Goal: Complete application form: Complete application form

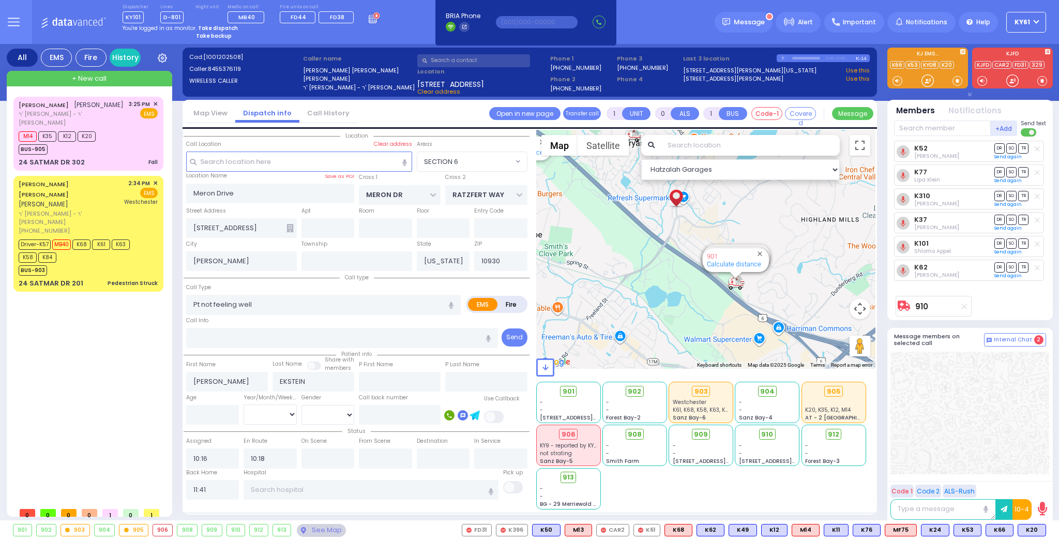
select select "SECTION 6"
select select
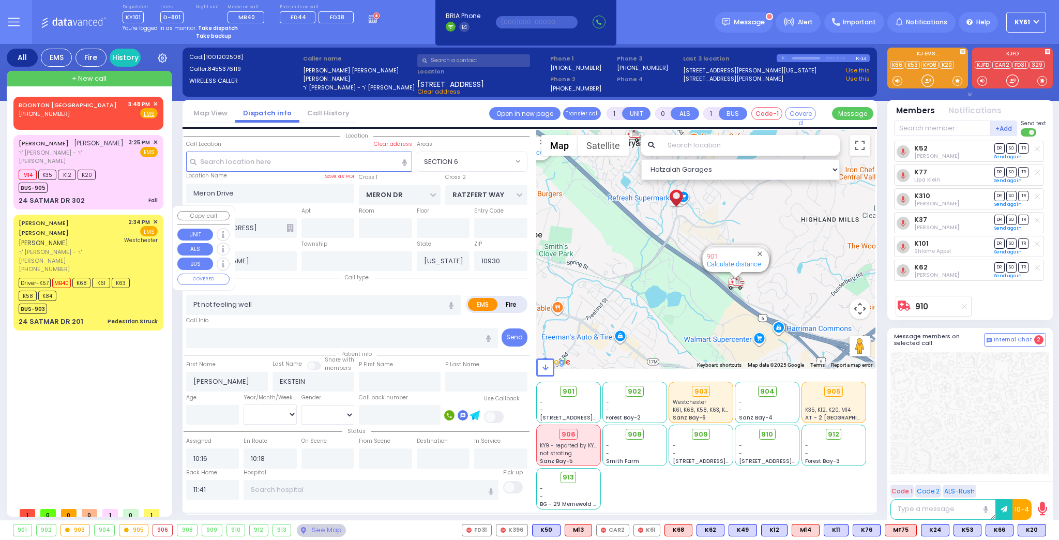
click at [137, 275] on div "Driver-K57 MB40 K68 K61 K63 K58 K84" at bounding box center [83, 288] width 129 height 26
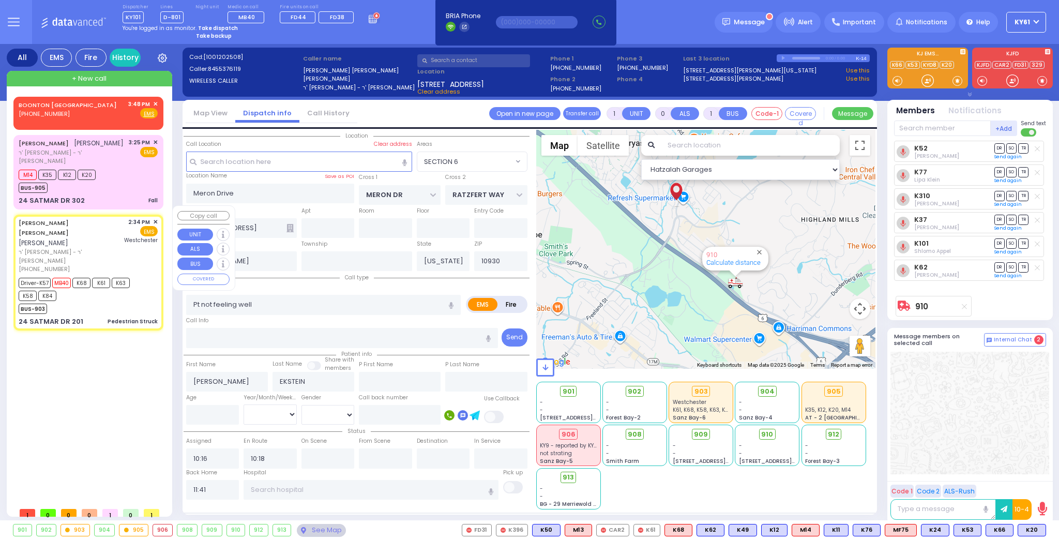
type input "6"
select select
type input "Pedestrian Struck"
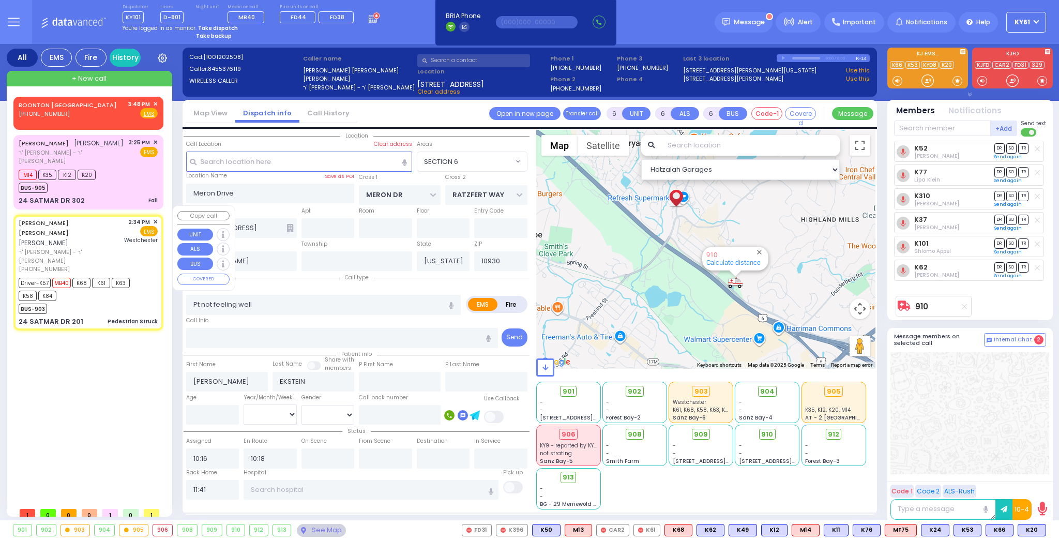
radio input "true"
type input "[PERSON_NAME]"
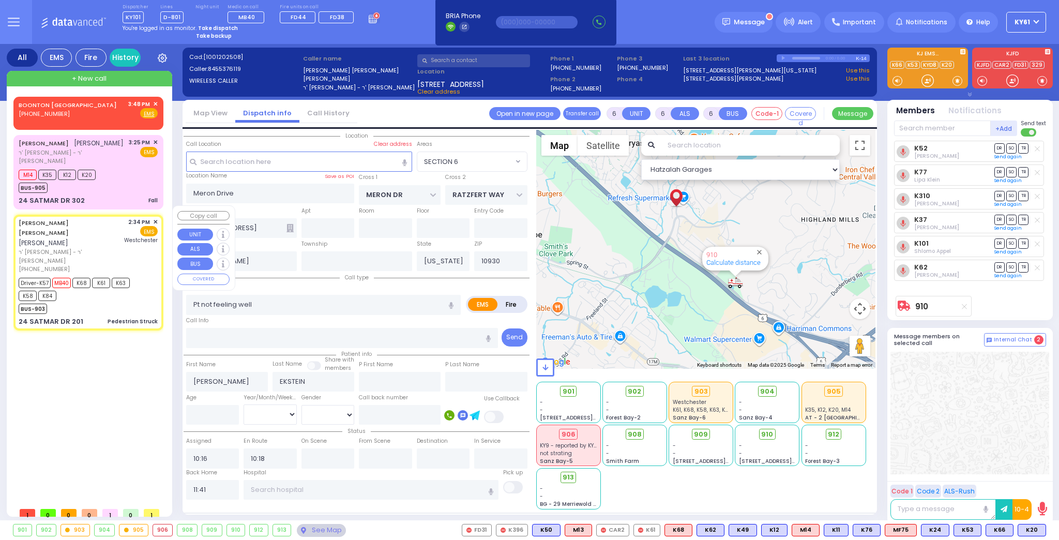
type input "5"
select select "Year"
select select "[DEMOGRAPHIC_DATA]"
type input "14:34"
type input "14:35"
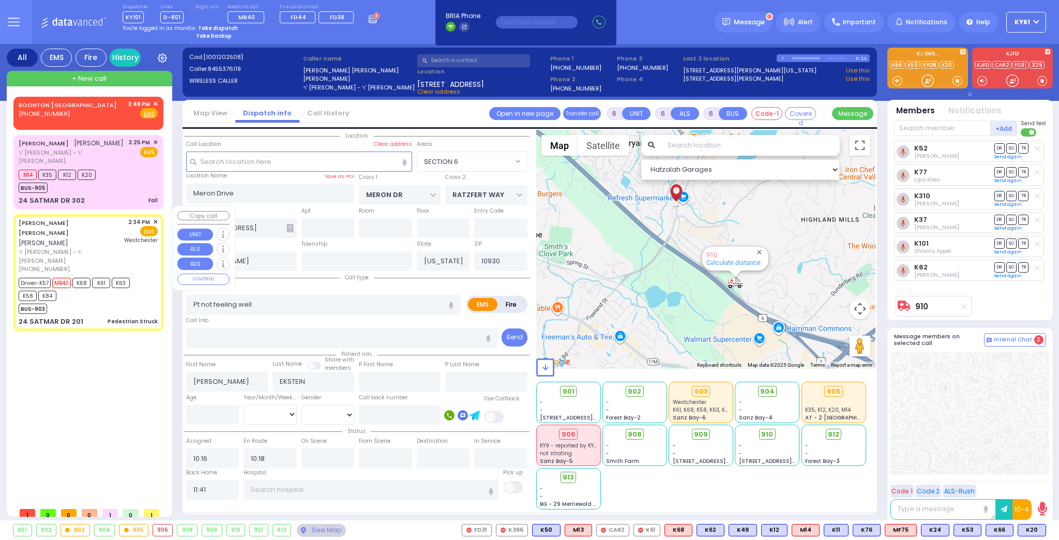
type input "14:36"
type input "14:49"
type input "15:29"
type input "15:40"
type input "[GEOGRAPHIC_DATA]-[PERSON_NAME][GEOGRAPHIC_DATA]"
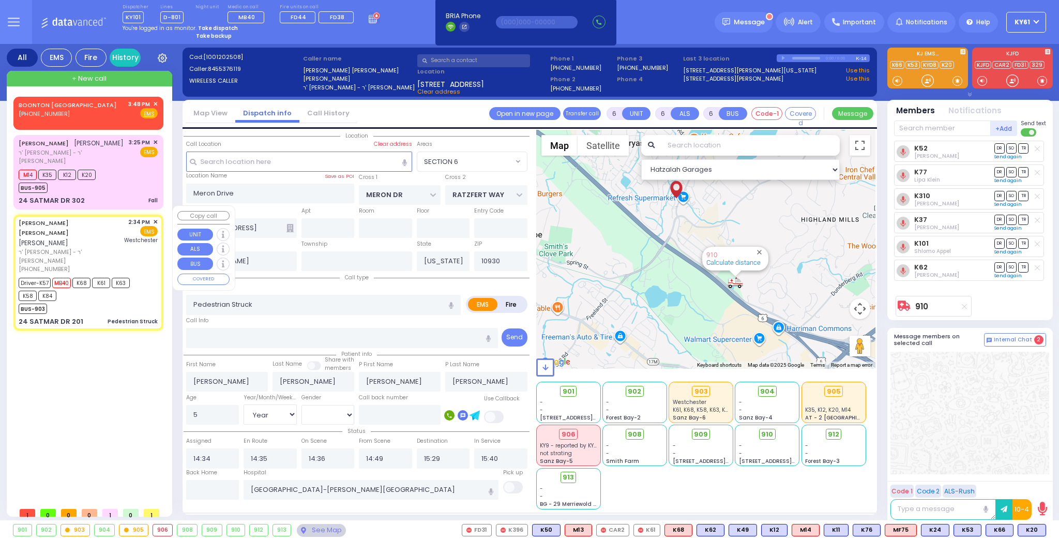
select select "Hatzalah Garages"
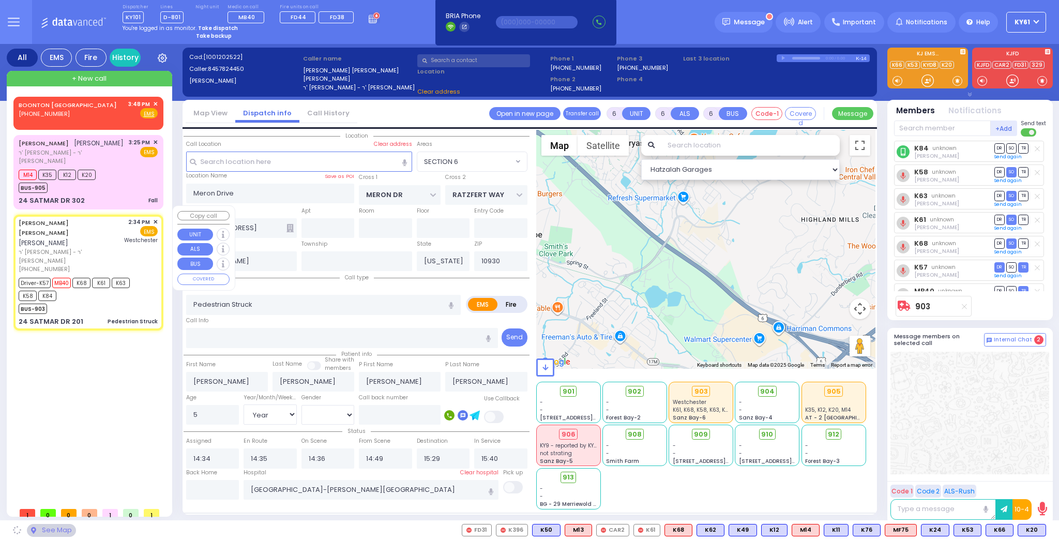
type input "HAYES COURT"
type input "ORSHAVA COURT"
type input "24 SATMAR DR"
type input "201"
type input "10950"
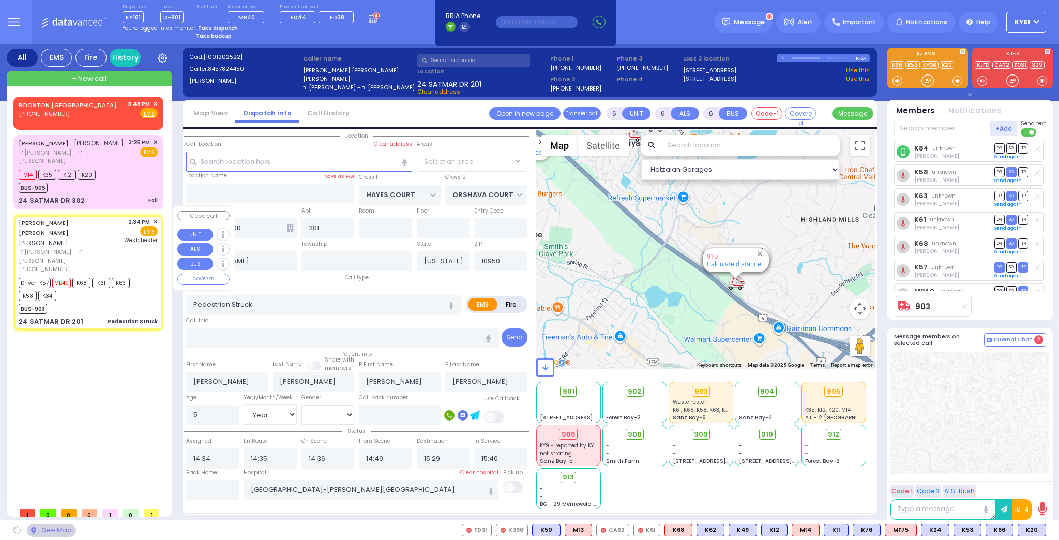
select select "SECTION 3"
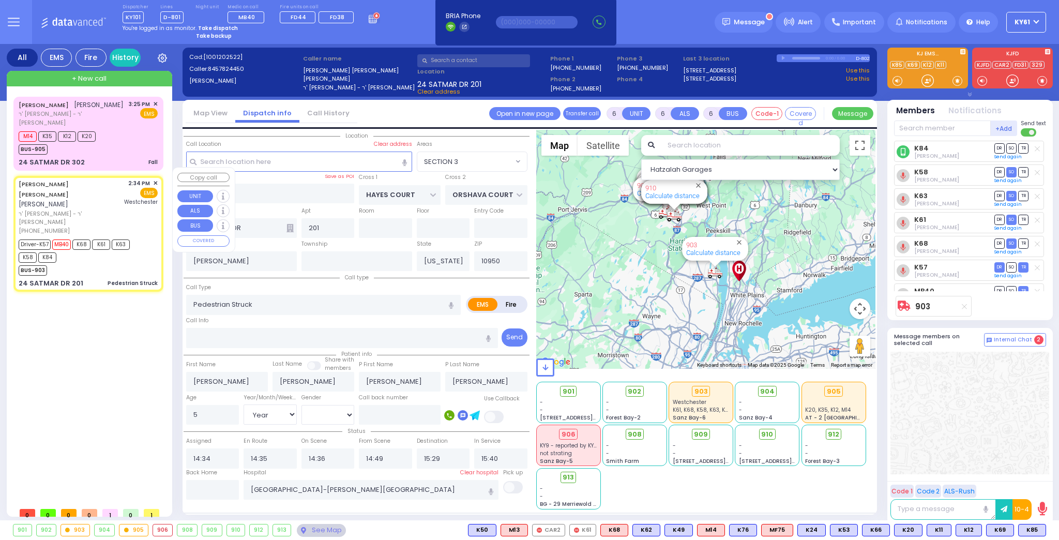
select select
radio input "true"
select select "Year"
select select "[DEMOGRAPHIC_DATA]"
select select "Hatzalah Garages"
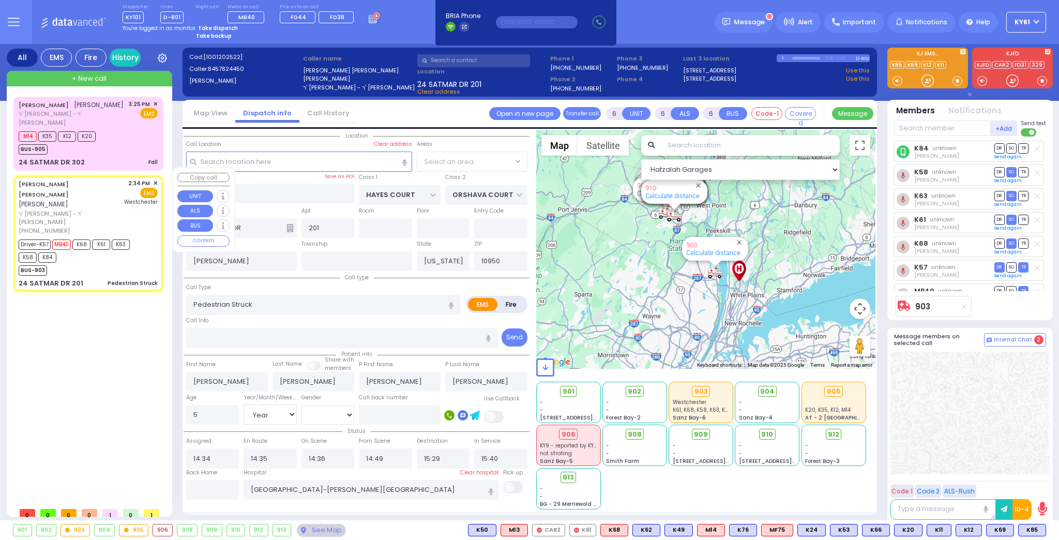
select select "SECTION 3"
select select
radio input "true"
select select "Year"
select select "[DEMOGRAPHIC_DATA]"
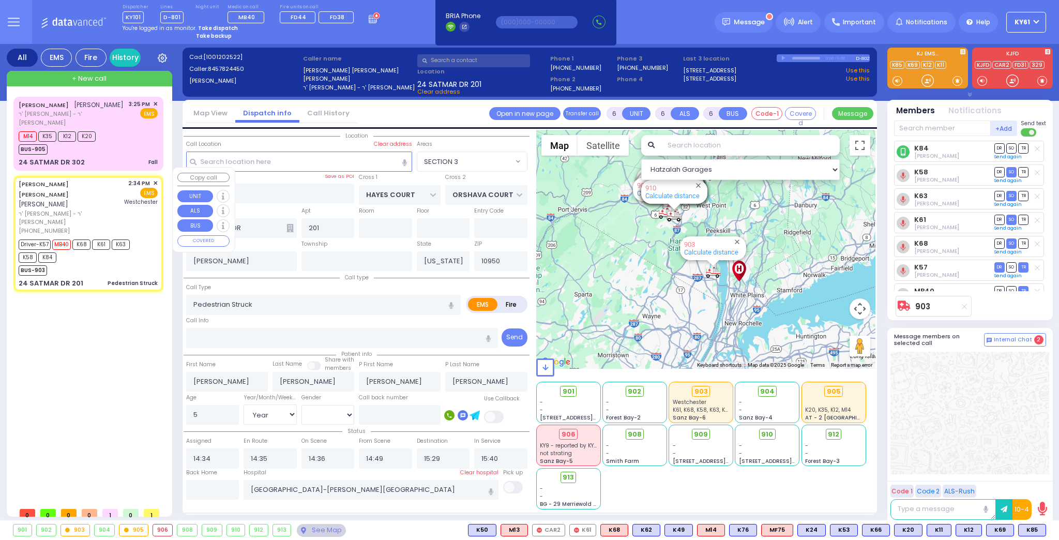
select select "Hatzalah Garages"
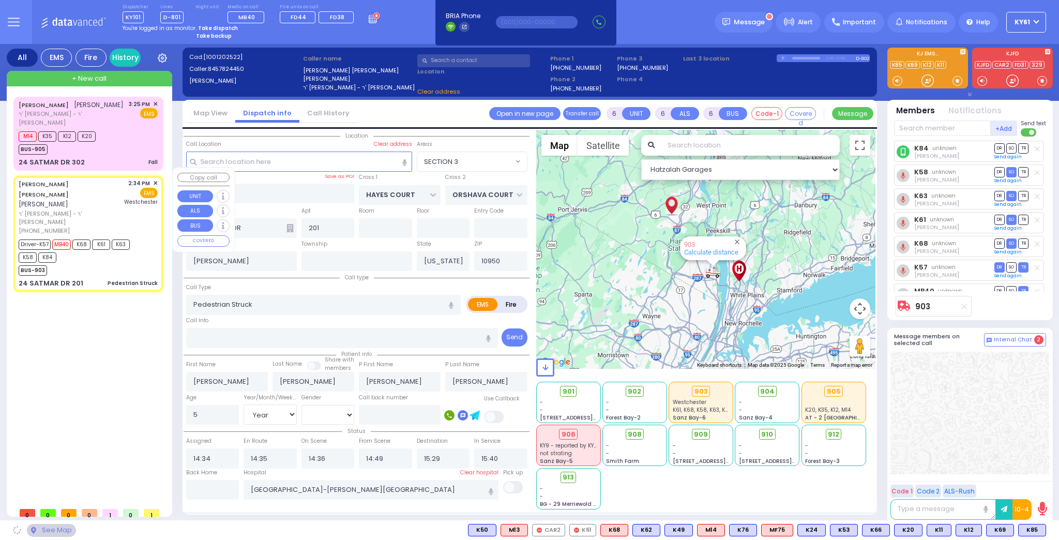
select select "SECTION 3"
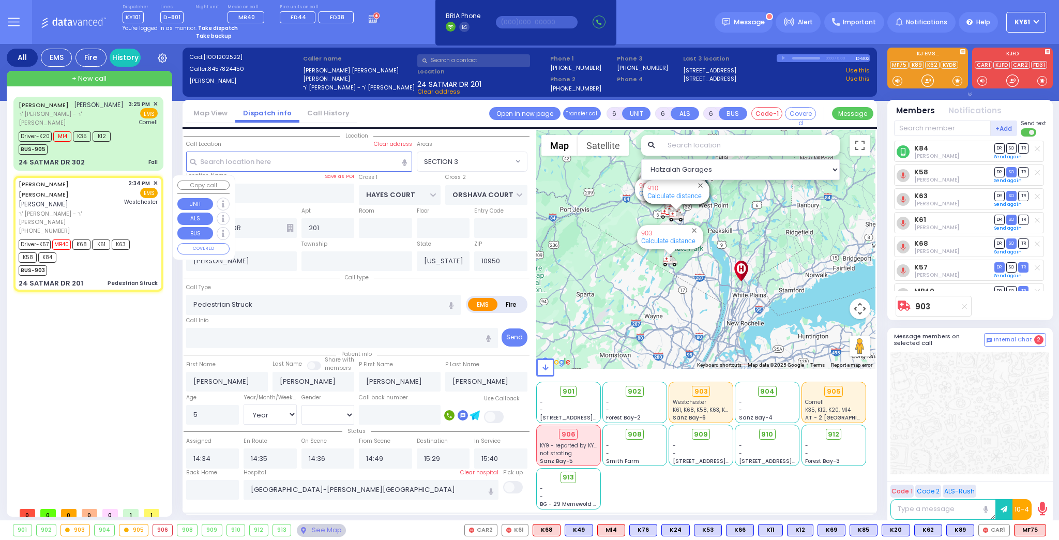
select select
radio input "true"
select select "Year"
select select "[DEMOGRAPHIC_DATA]"
select select "Hatzalah Garages"
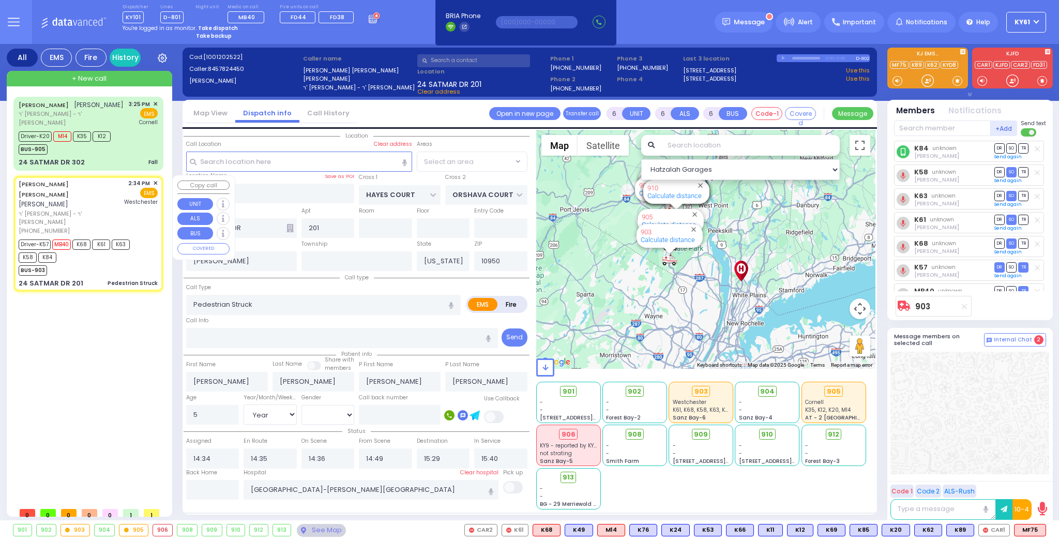
select select "SECTION 3"
select select
radio input "true"
select select "Year"
select select "[DEMOGRAPHIC_DATA]"
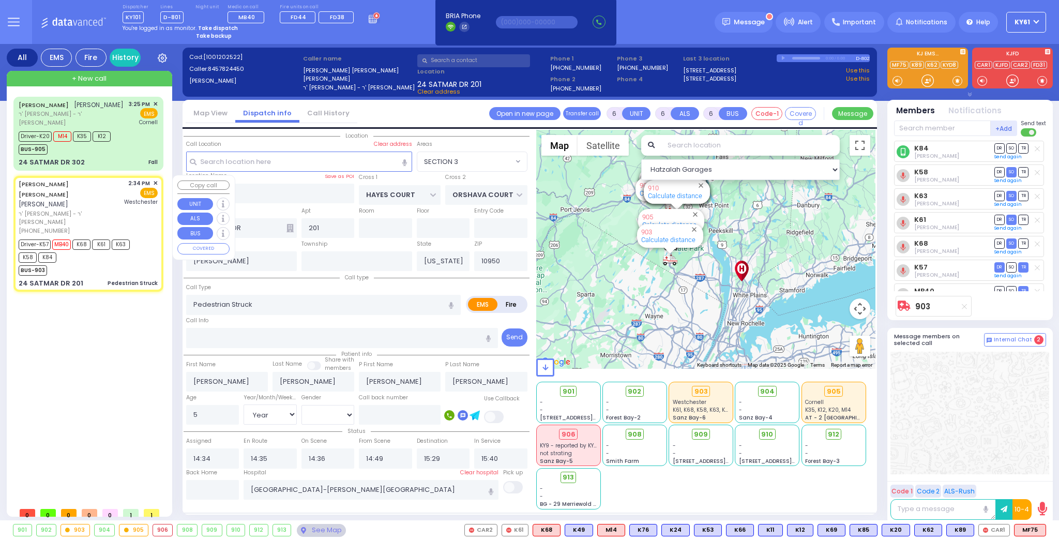
select select "Hatzalah Garages"
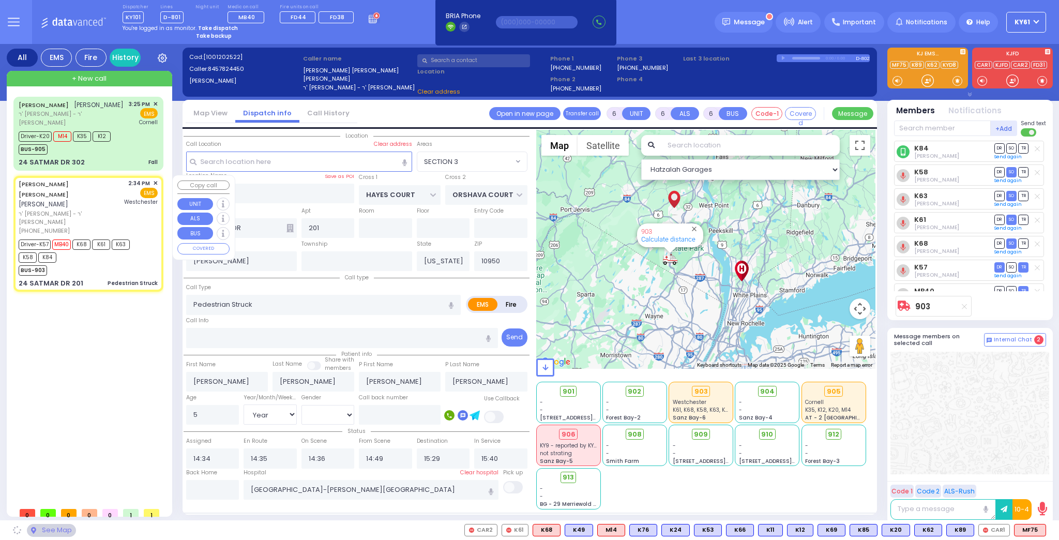
select select "SECTION 3"
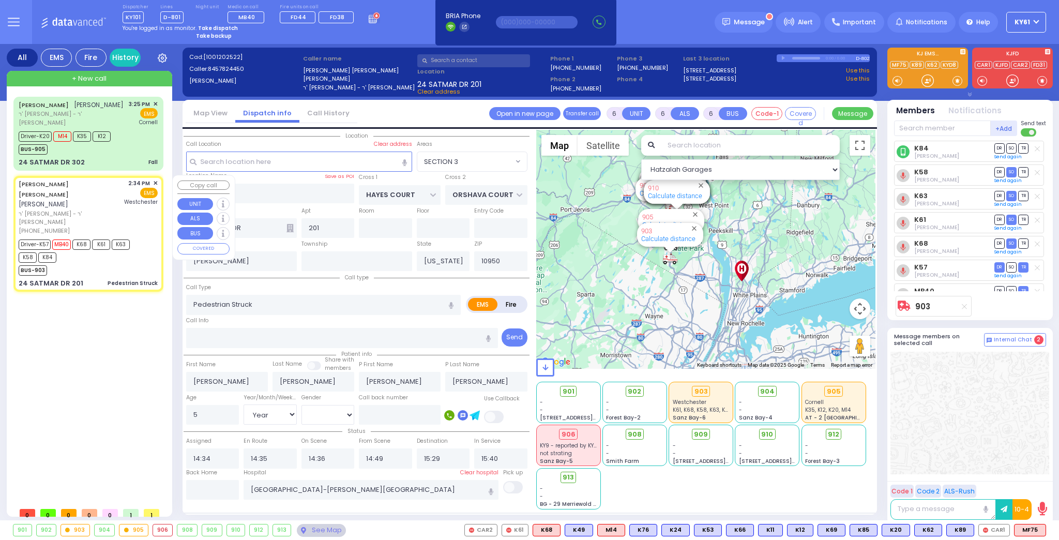
select select
radio input "true"
select select "Year"
select select "[DEMOGRAPHIC_DATA]"
select select "Hatzalah Garages"
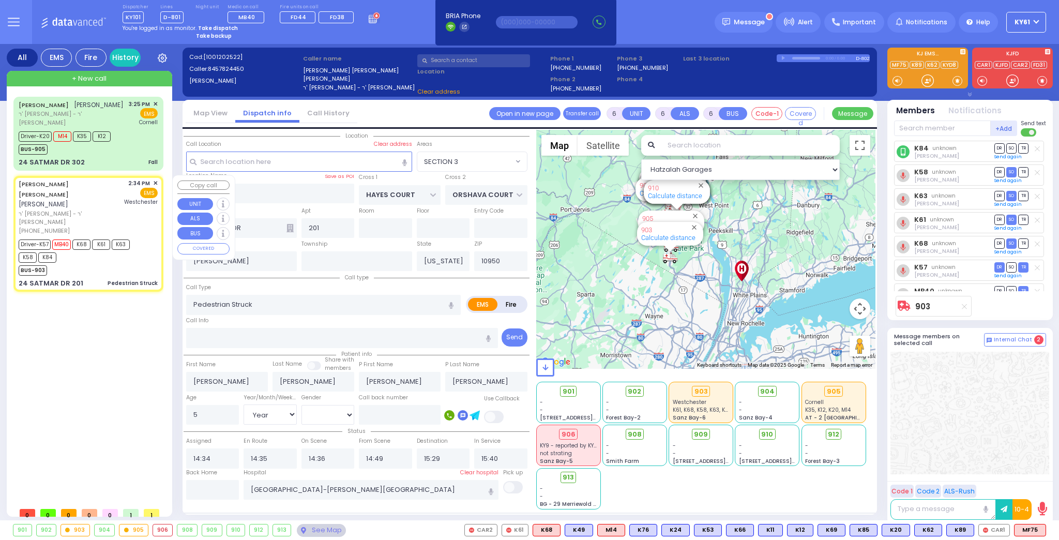
select select "SECTION 3"
select select
radio input "true"
select select "Year"
select select "[DEMOGRAPHIC_DATA]"
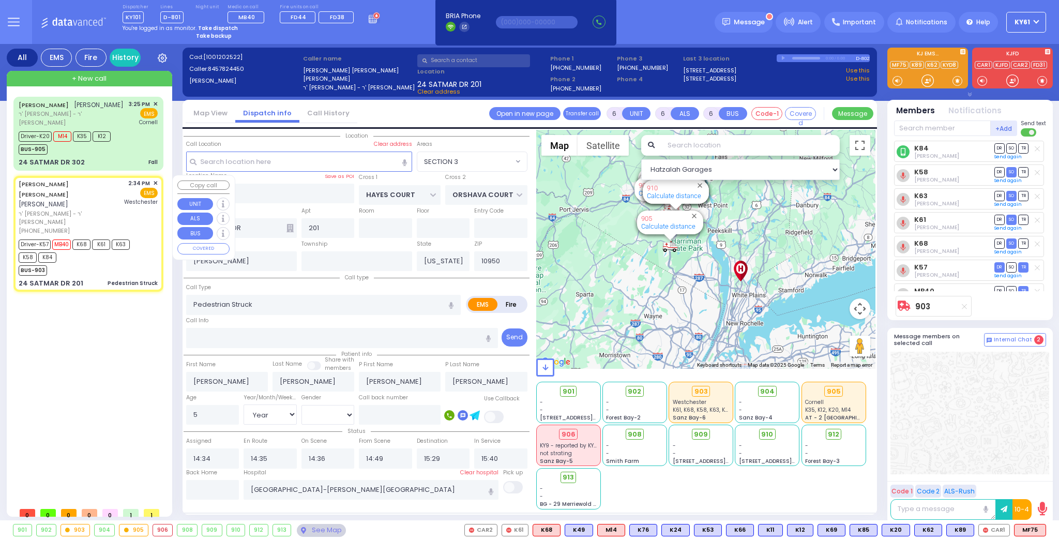
select select "Hatzalah Garages"
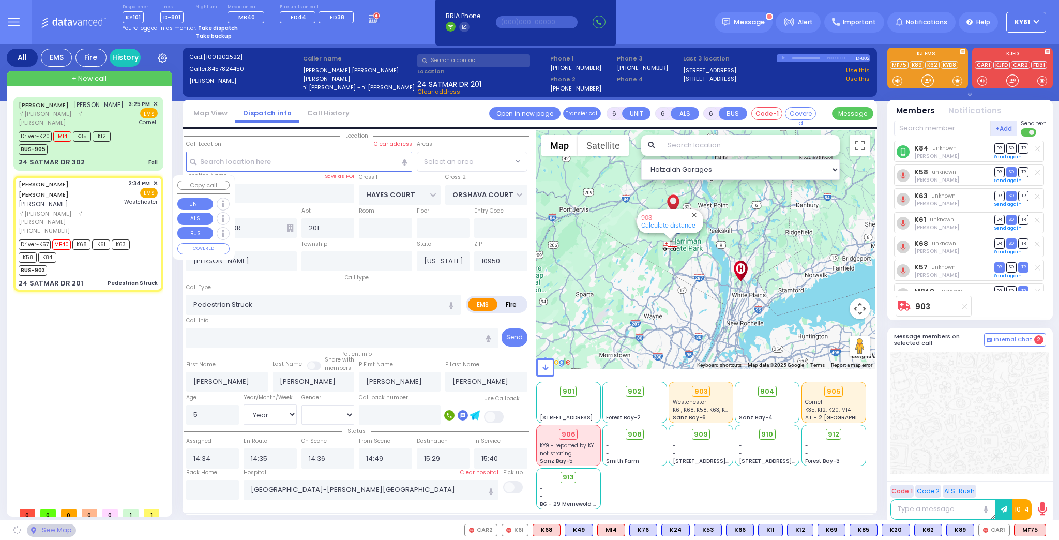
select select "SECTION 3"
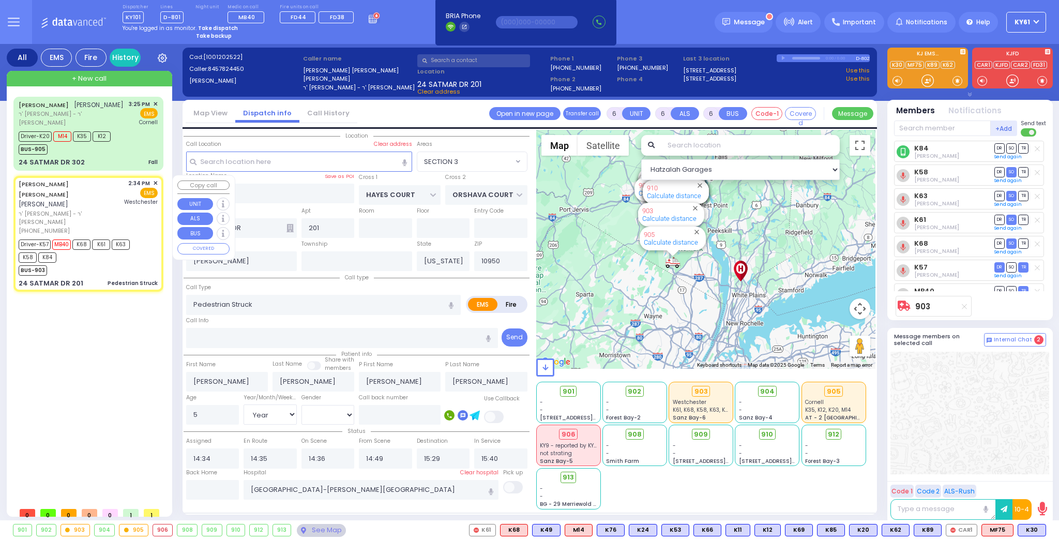
select select
radio input "true"
select select "Year"
select select "[DEMOGRAPHIC_DATA]"
select select "Hatzalah Garages"
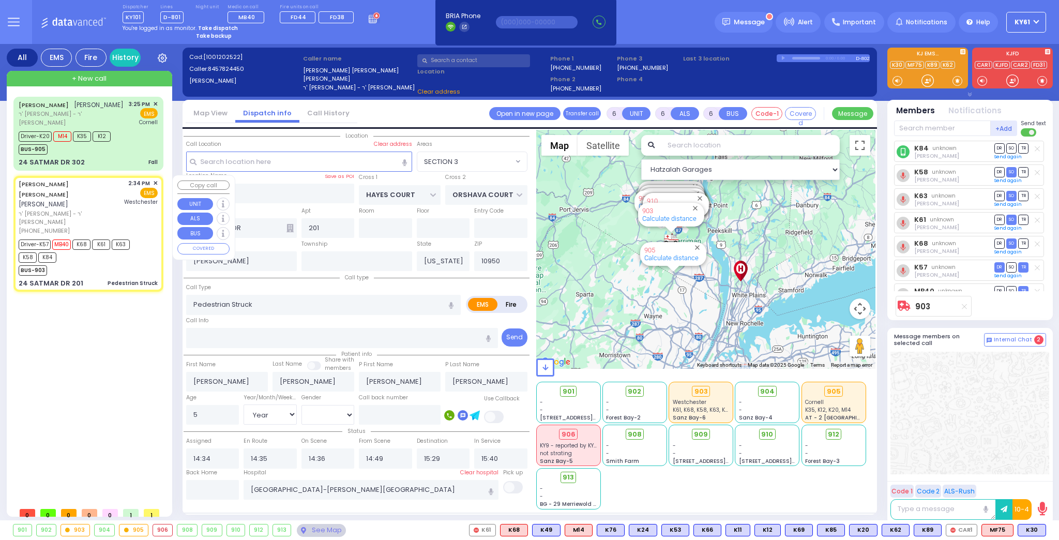
select select
radio input "true"
select select "Year"
select select "[DEMOGRAPHIC_DATA]"
select select "SECTION 3"
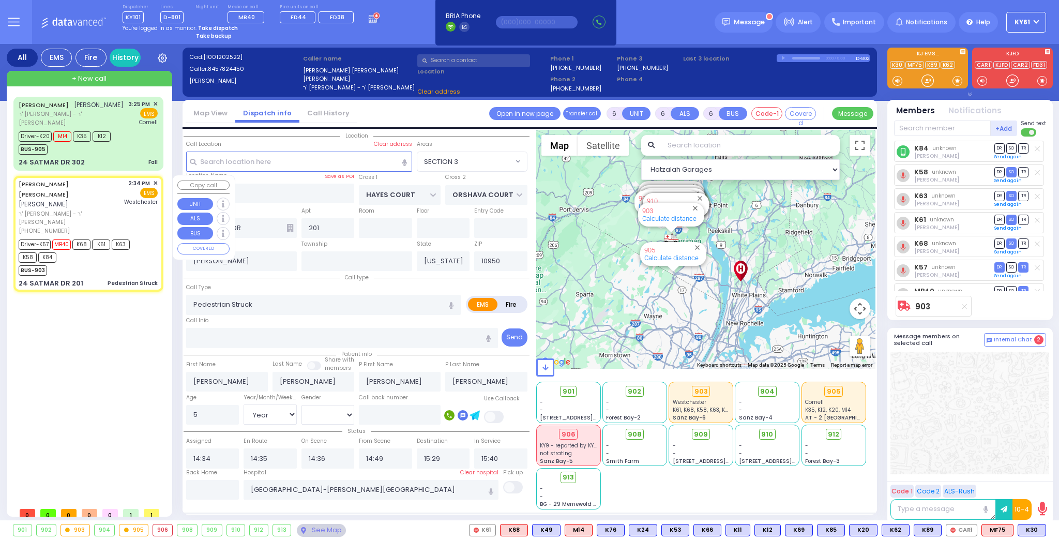
select select "Hatzalah Garages"
select select
radio input "true"
select select "Year"
select select "[DEMOGRAPHIC_DATA]"
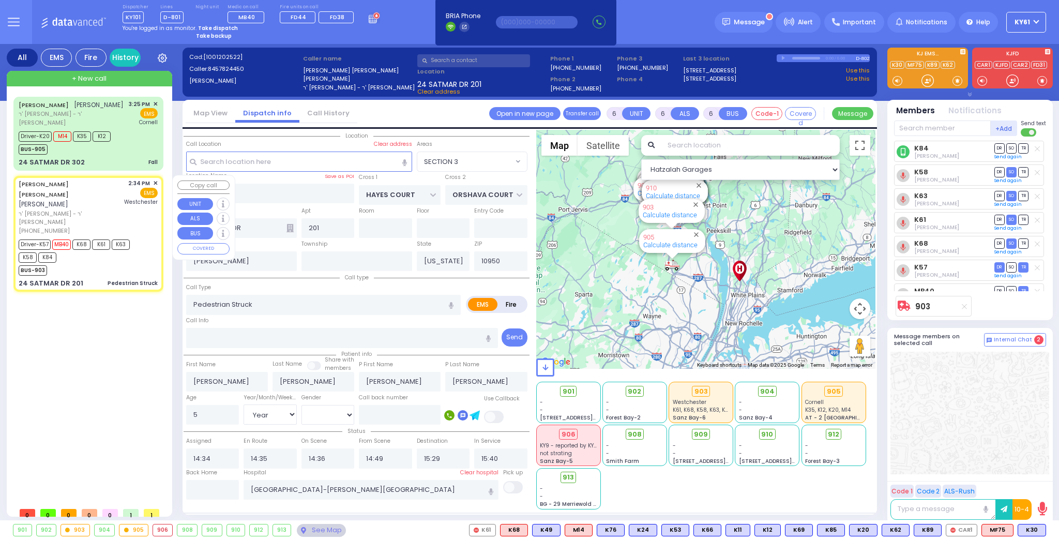
select select "Hatzalah Garages"
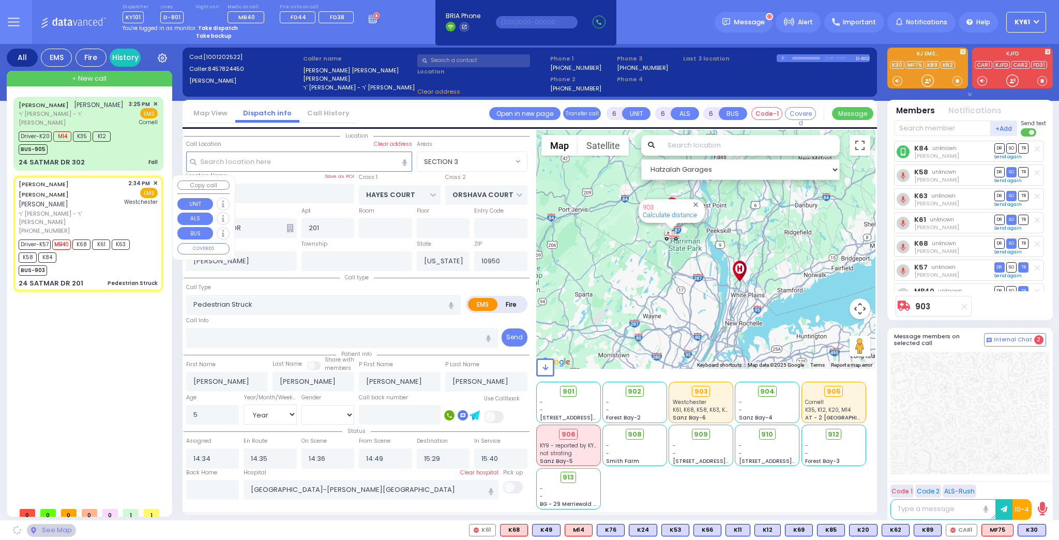
select select "SECTION 3"
